Goal: Task Accomplishment & Management: Use online tool/utility

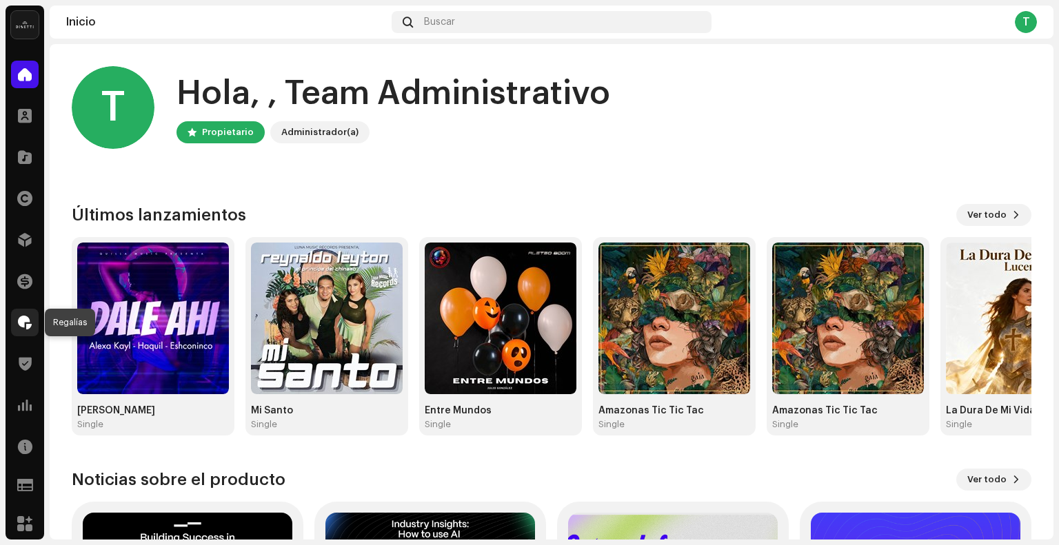
click at [25, 325] on span at bounding box center [25, 322] width 14 height 11
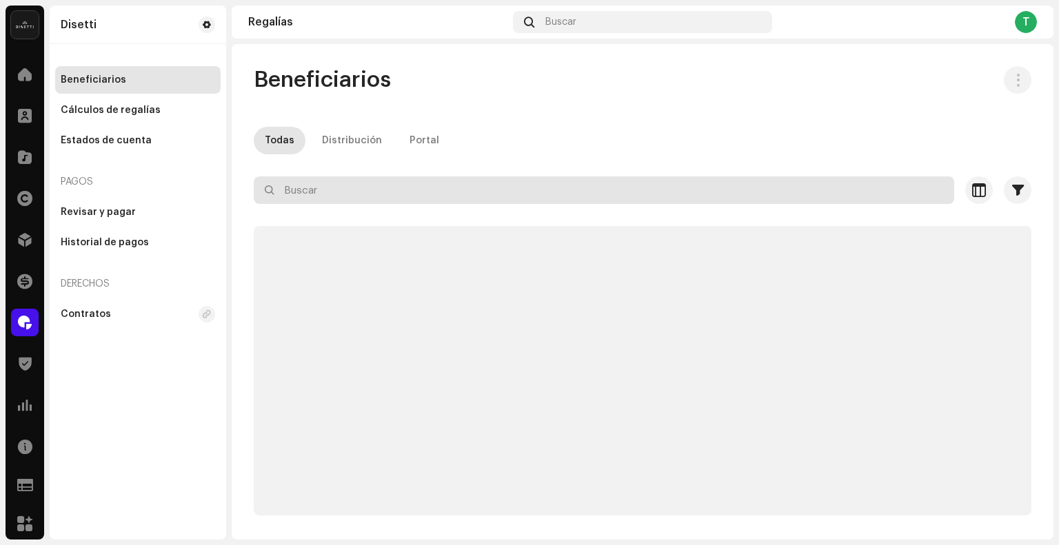
click at [347, 200] on input "text" at bounding box center [604, 190] width 700 height 28
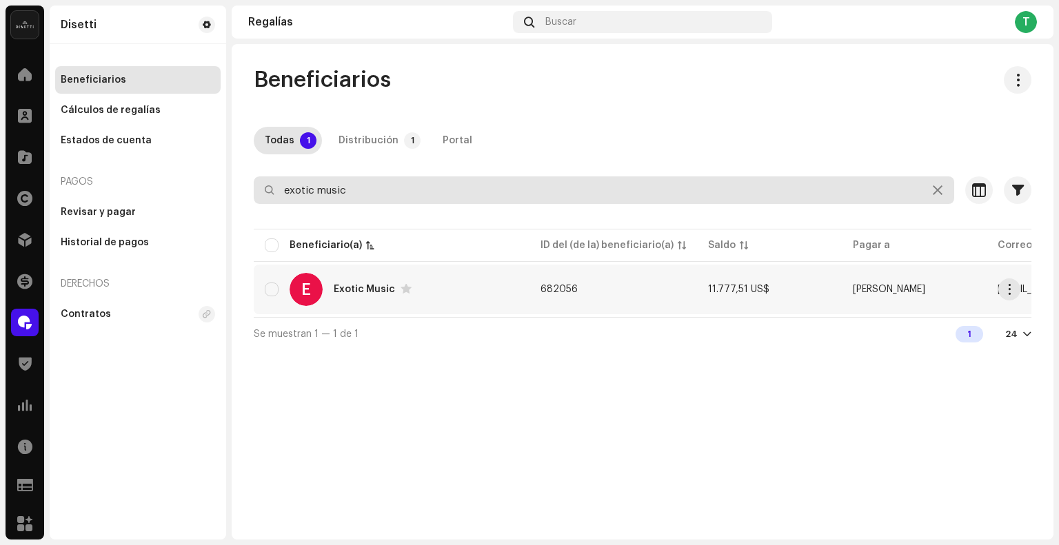
type input "exotic music"
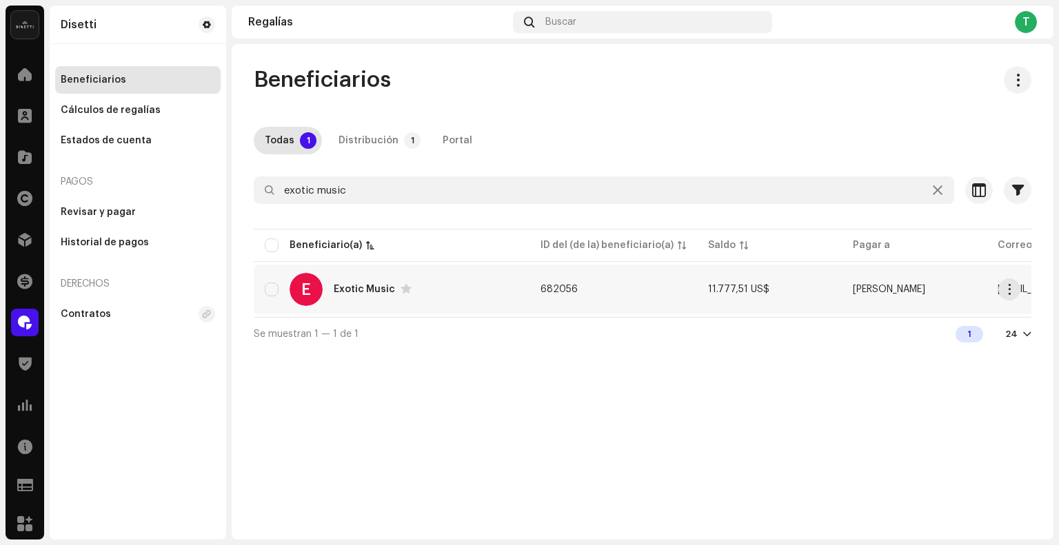
click at [474, 287] on div "E Exotic Music" at bounding box center [392, 289] width 254 height 33
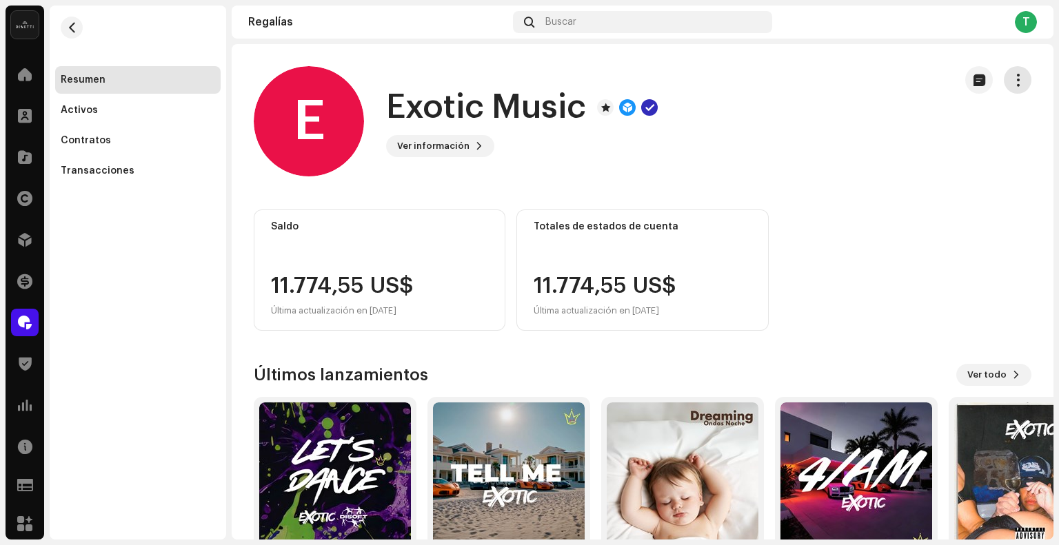
click at [1011, 80] on span "button" at bounding box center [1017, 79] width 13 height 11
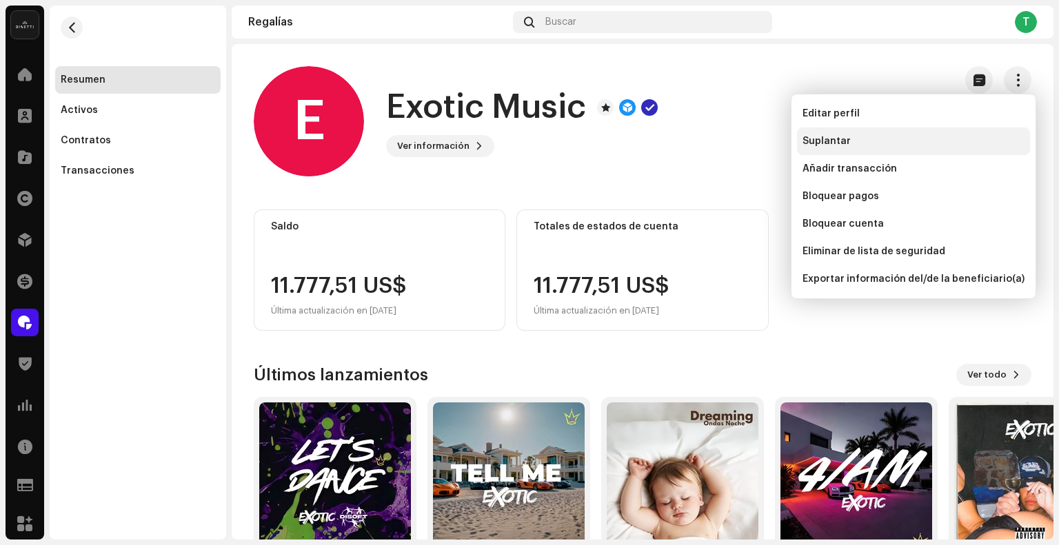
click at [915, 137] on div "Suplantar" at bounding box center [913, 141] width 222 height 11
